Goal: Task Accomplishment & Management: Use online tool/utility

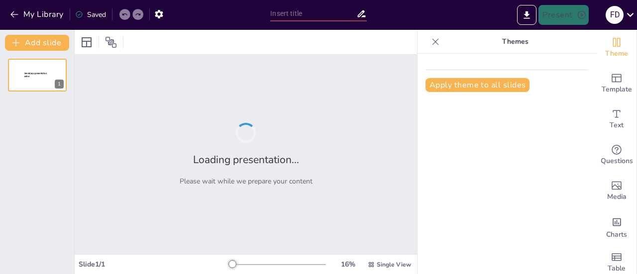
type input "Estrategias de Docencia Servicio en [MEDICAL_DATA]: Requisitos y Protocolos de …"
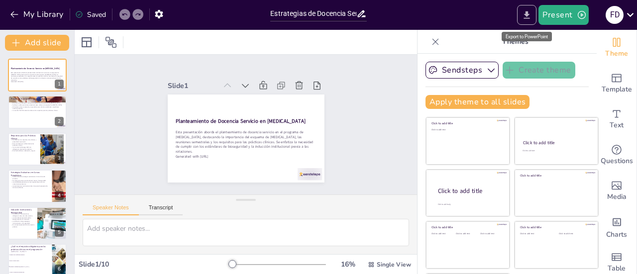
click at [527, 13] on icon "Export to PowerPoint" at bounding box center [527, 14] width 6 height 7
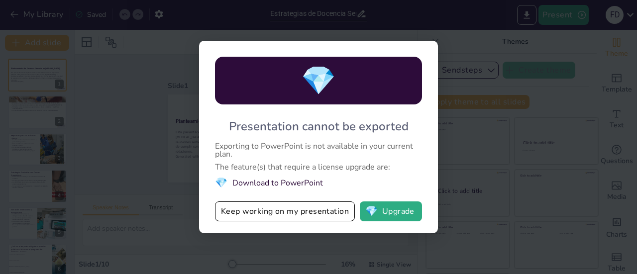
click at [558, 88] on div "💎 Presentation cannot be exported Exporting to PowerPoint is not available in y…" at bounding box center [318, 137] width 637 height 274
click at [468, 78] on div "💎 Presentation cannot be exported Exporting to PowerPoint is not available in y…" at bounding box center [318, 137] width 637 height 274
click at [430, 59] on div "💎 Presentation cannot be exported Exporting to PowerPoint is not available in y…" at bounding box center [318, 137] width 239 height 193
click at [14, 144] on div "💎 Presentation cannot be exported Exporting to PowerPoint is not available in y…" at bounding box center [318, 137] width 637 height 274
click at [140, 159] on div "💎 Presentation cannot be exported Exporting to PowerPoint is not available in y…" at bounding box center [318, 137] width 637 height 274
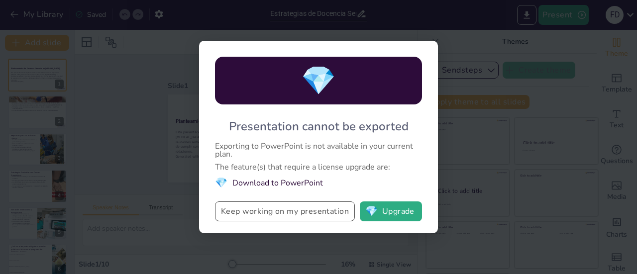
click at [226, 214] on button "Keep working on my presentation" at bounding box center [285, 212] width 140 height 20
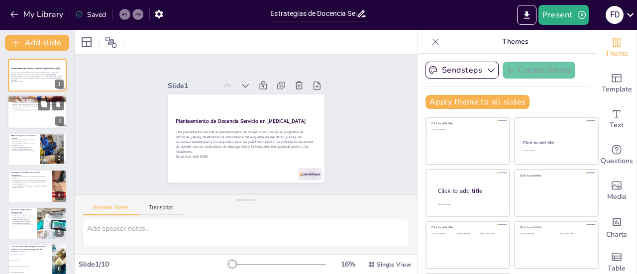
checkbox input "true"
click at [32, 103] on p "El proceso de inscripción incluye la socialización del esquema de [MEDICAL_DATA…" at bounding box center [37, 103] width 54 height 2
type textarea "La socialización del esquema de [MEDICAL_DATA] durante el proceso de inscripció…"
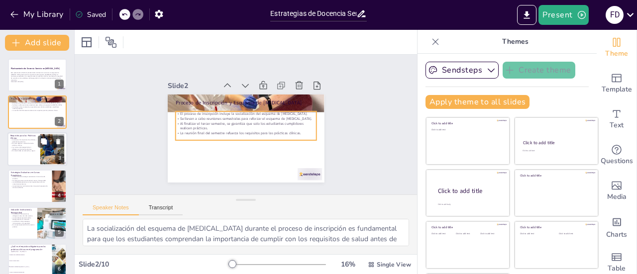
checkbox input "true"
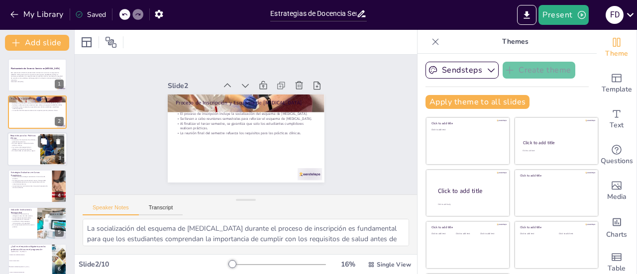
click at [27, 149] on p "Las normas de bioseguridad son obligatorias durante las prácticas." at bounding box center [23, 147] width 27 height 3
type textarea "La presentación personal y el uniforme adecuado son aspectos fundamentales en e…"
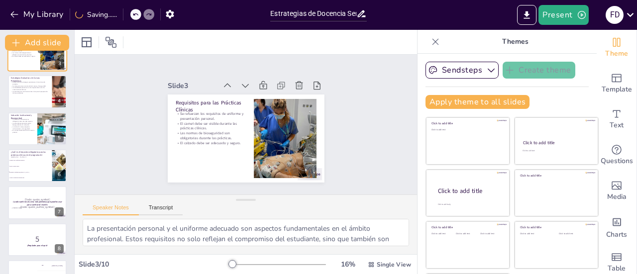
scroll to position [158, 0]
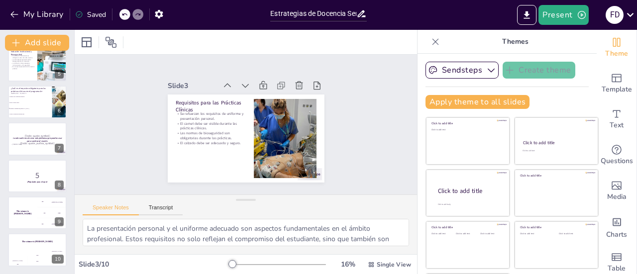
checkbox input "true"
